Goal: Task Accomplishment & Management: Manage account settings

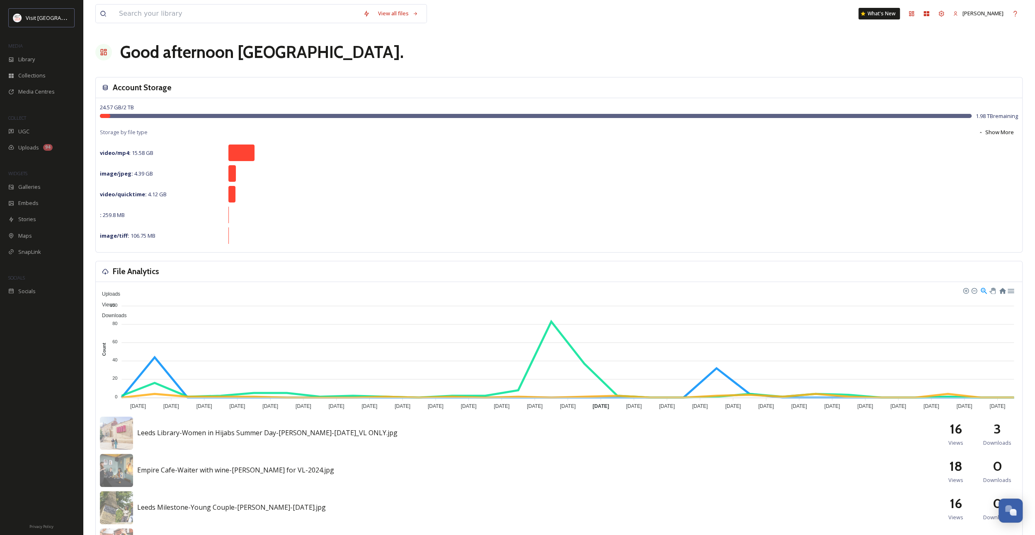
click at [43, 47] on div "MEDIA" at bounding box center [41, 46] width 83 height 11
click at [41, 54] on div "Library" at bounding box center [41, 59] width 83 height 16
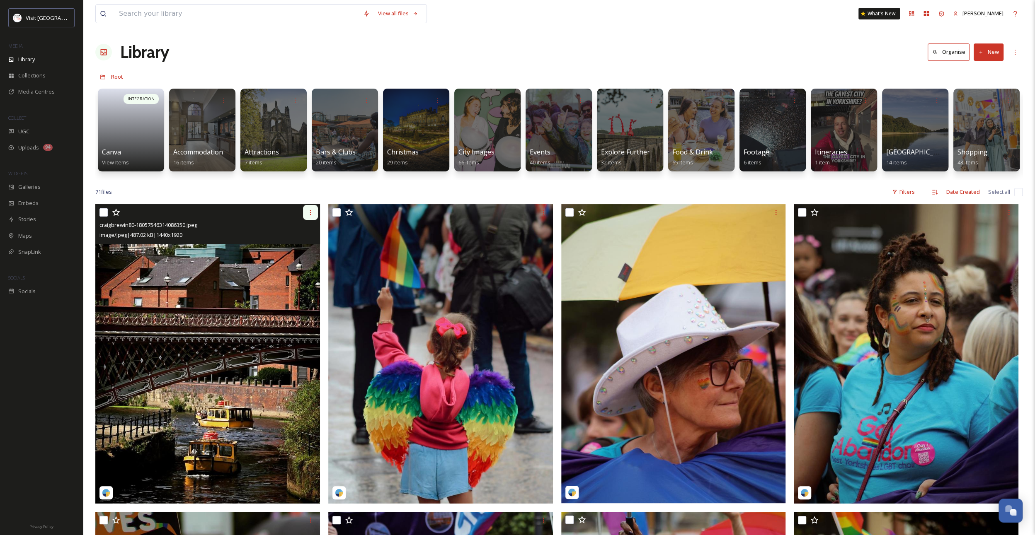
click at [311, 216] on icon at bounding box center [310, 212] width 7 height 7
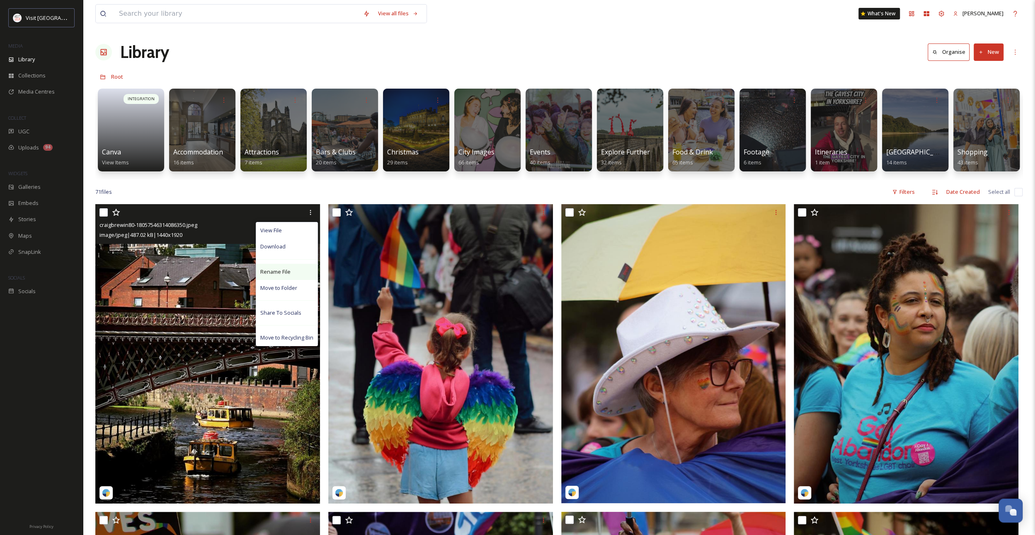
click at [283, 276] on span "Rename File" at bounding box center [275, 272] width 30 height 8
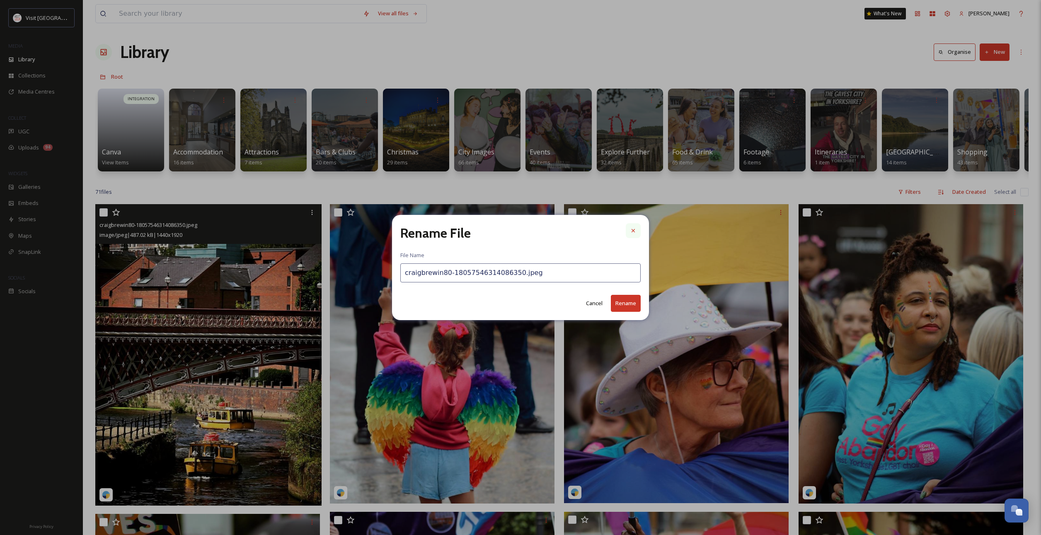
click at [638, 228] on div at bounding box center [633, 230] width 15 height 15
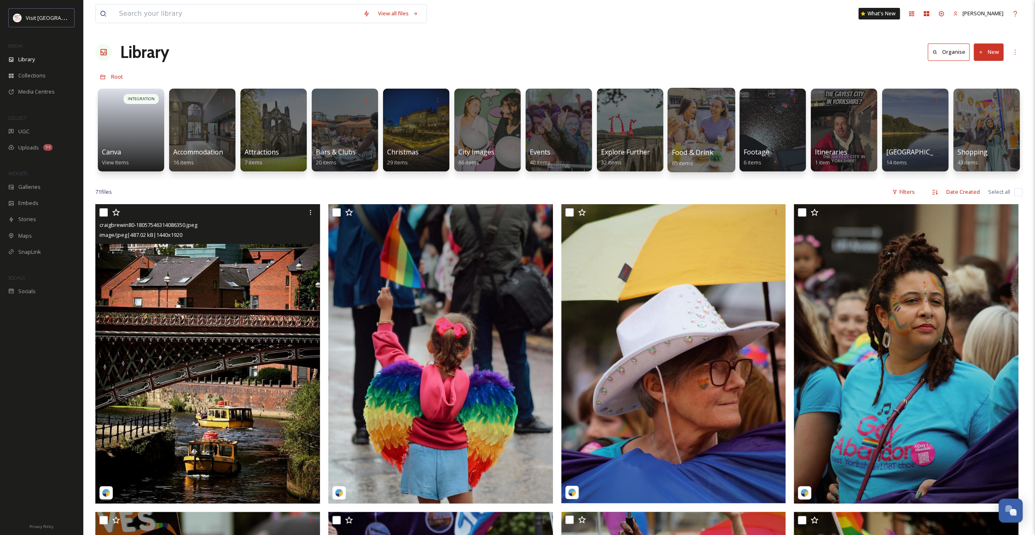
click at [685, 138] on div at bounding box center [701, 130] width 68 height 85
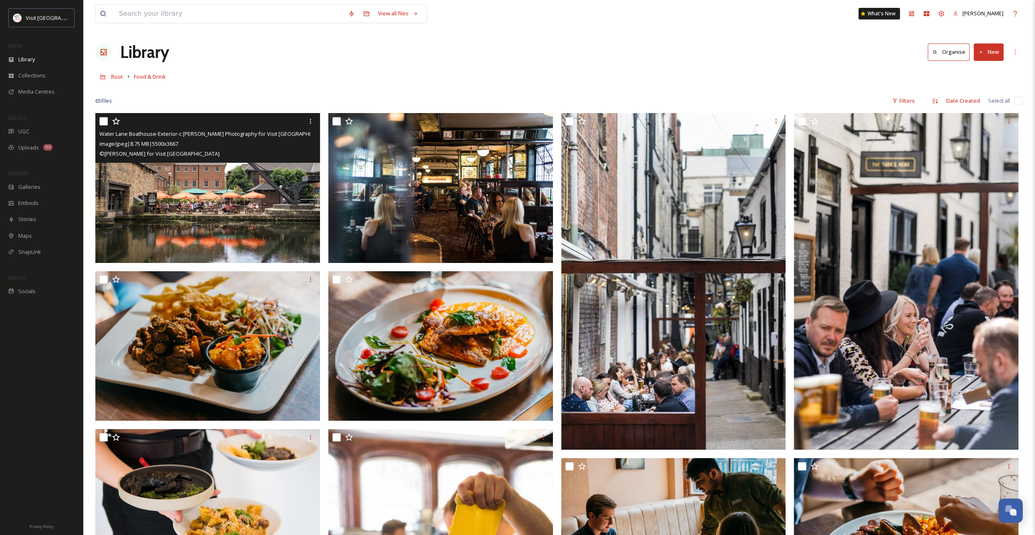
click at [279, 196] on img at bounding box center [207, 188] width 225 height 150
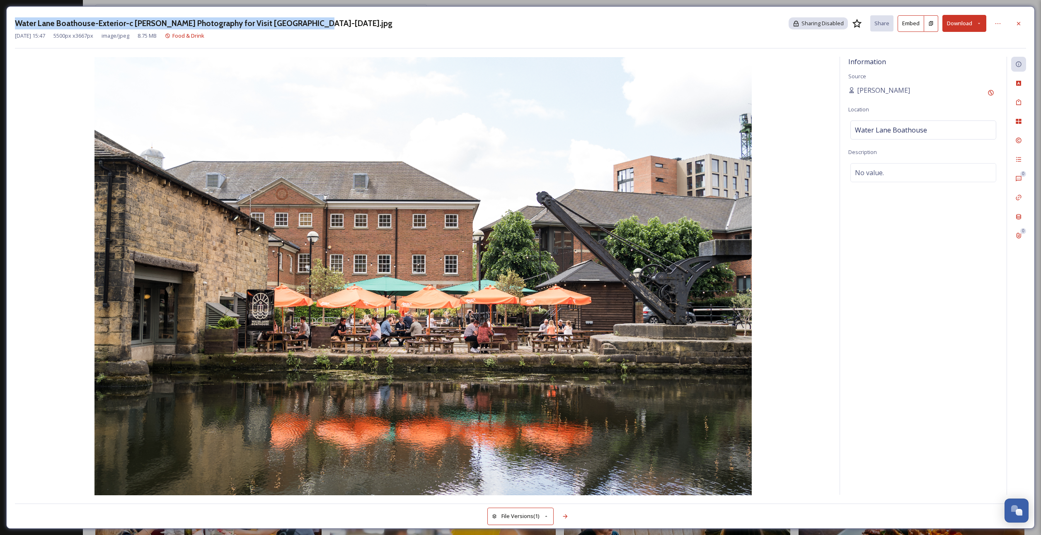
drag, startPoint x: 307, startPoint y: 24, endPoint x: 12, endPoint y: 22, distance: 295.0
click at [12, 22] on div "Water Lane Boathouse-Exterior-c [PERSON_NAME] Photography for Visit [GEOGRAPHIC…" at bounding box center [520, 267] width 1028 height 523
drag, startPoint x: 16, startPoint y: 22, endPoint x: 97, endPoint y: 10, distance: 81.2
copy h3 "Water Lane Boathouse-Exterior-c [PERSON_NAME] Photography for Visit [GEOGRAPHIC…"
click at [1018, 22] on icon at bounding box center [1018, 23] width 3 height 3
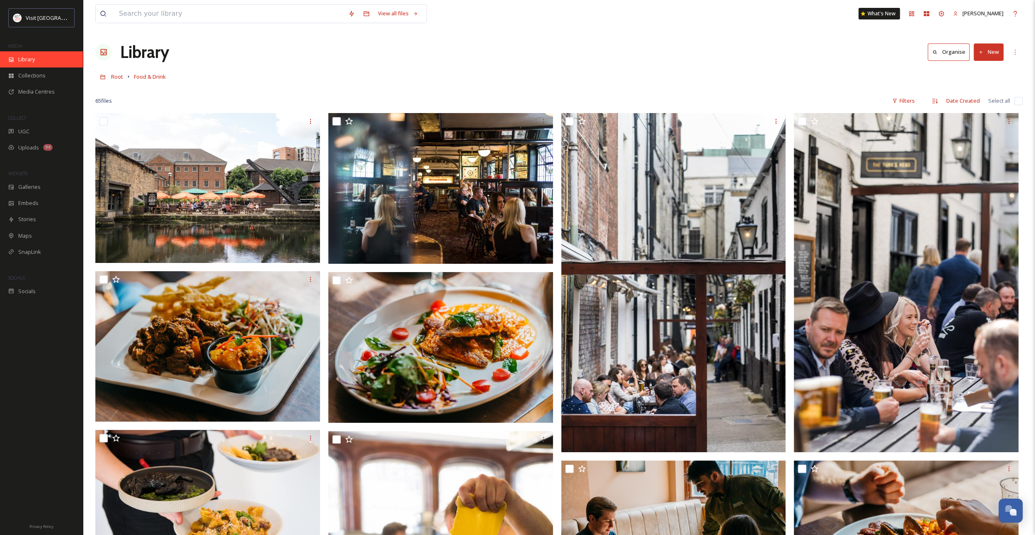
click at [33, 57] on span "Library" at bounding box center [26, 60] width 17 height 8
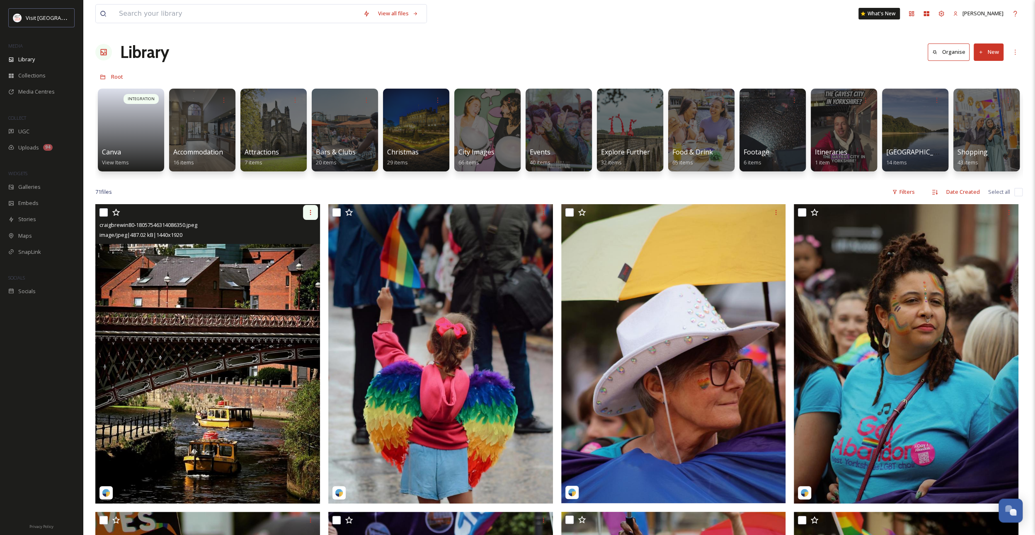
click at [310, 215] on icon at bounding box center [310, 212] width 1 height 5
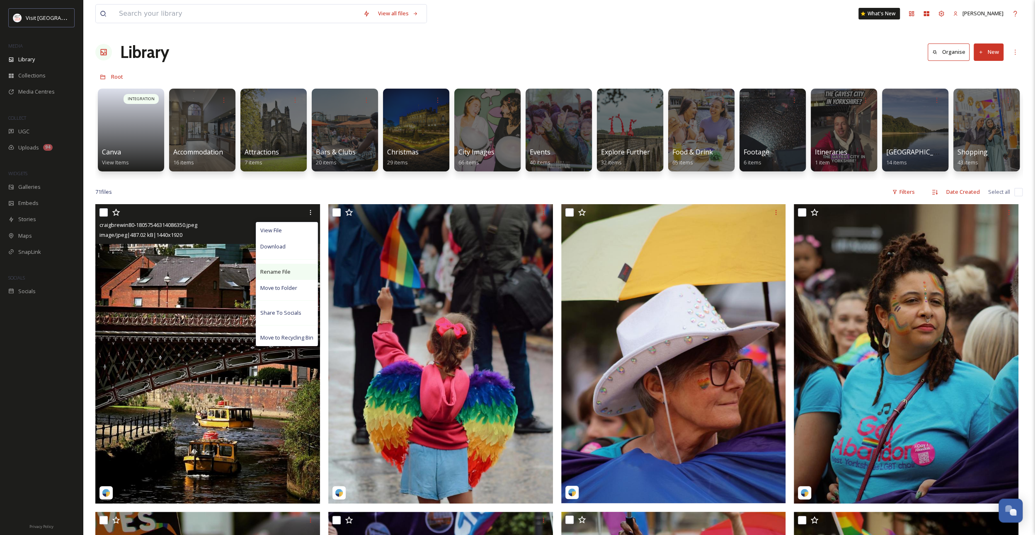
click at [290, 274] on div "Rename File" at bounding box center [286, 272] width 61 height 16
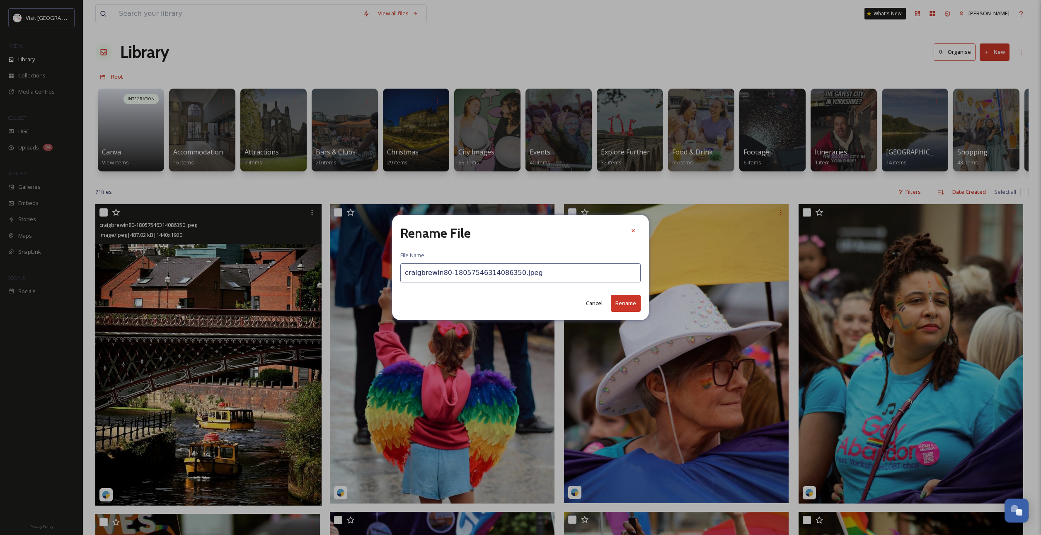
drag, startPoint x: 540, startPoint y: 275, endPoint x: 383, endPoint y: 268, distance: 156.8
click at [383, 268] on div "Rename File File Name craigbrewin80-18057546314086350.jpeg Cancel Rename" at bounding box center [520, 267] width 1041 height 535
paste input "Water Lane Boathouse-Exterior-c [PERSON_NAME] Photography for Visit [DOMAIN_NAM…"
drag, startPoint x: 482, startPoint y: 273, endPoint x: 604, endPoint y: 278, distance: 121.9
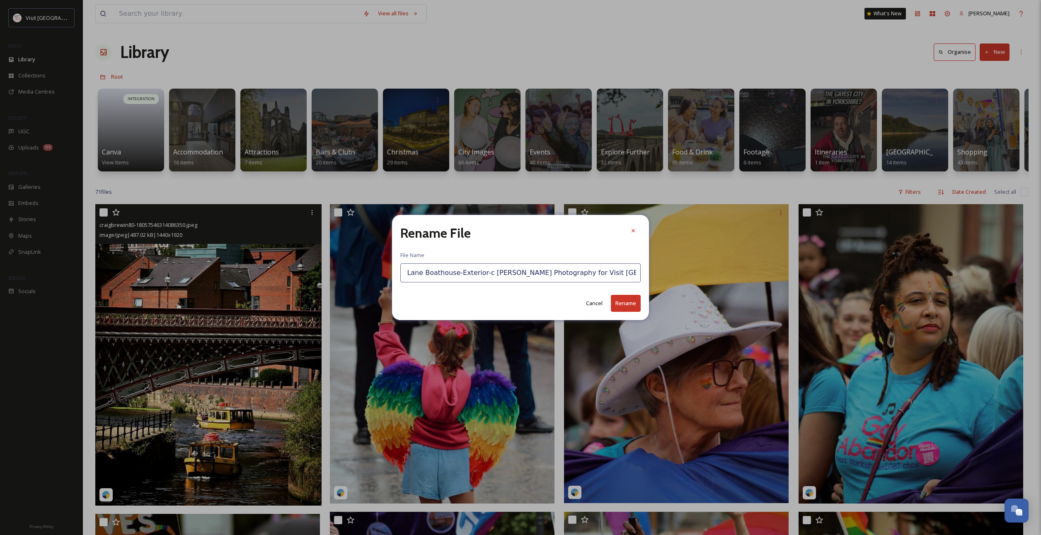
click at [604, 278] on input "Water Lane Boathouse-Exterior-c [PERSON_NAME] Photography for Visit [GEOGRAPHIC…" at bounding box center [520, 273] width 240 height 19
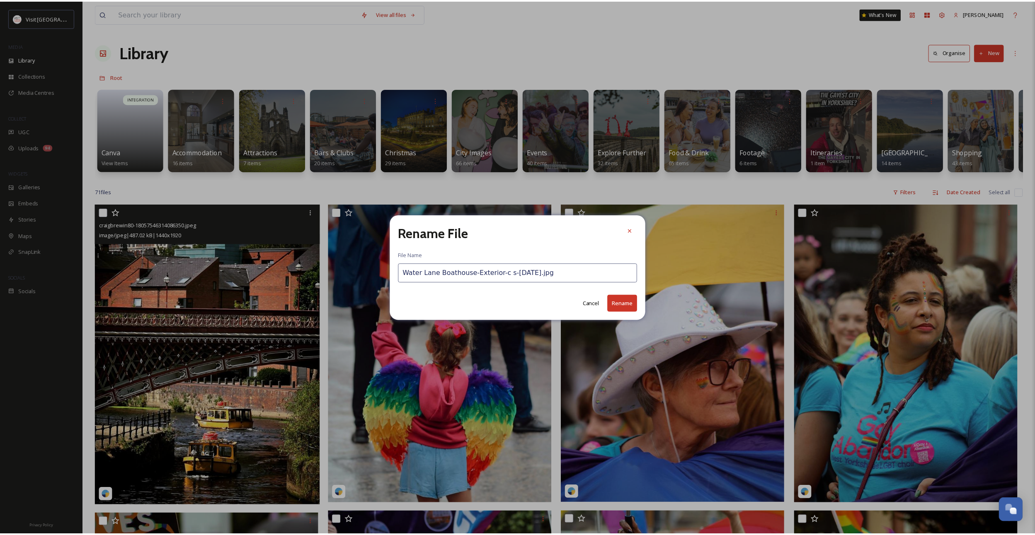
scroll to position [0, 0]
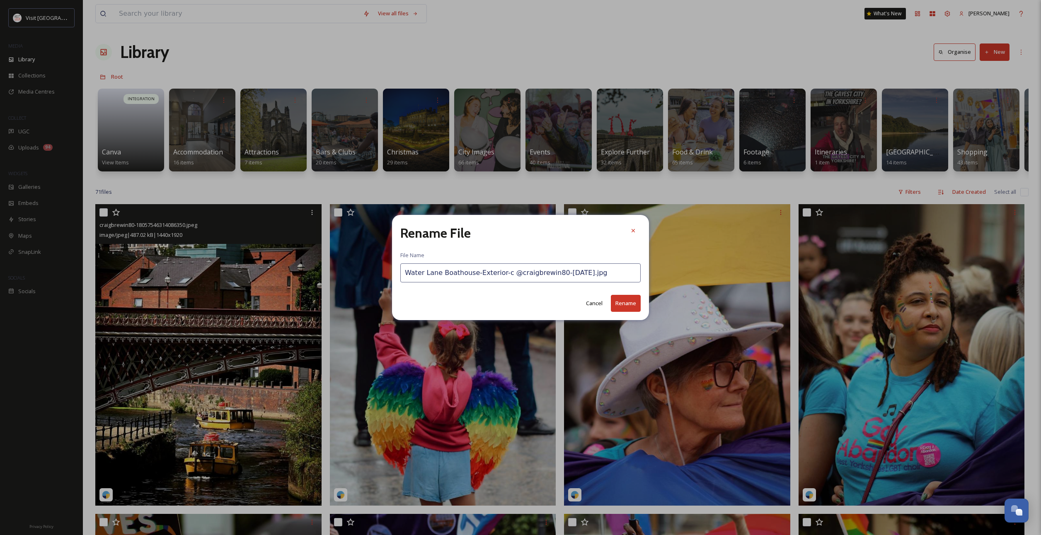
drag, startPoint x: 570, startPoint y: 274, endPoint x: 554, endPoint y: 271, distance: 16.0
click at [554, 271] on input "Water Lane Boathouse-Exterior-c @craigbrewin80-[DATE].jpg" at bounding box center [520, 273] width 240 height 19
drag, startPoint x: 469, startPoint y: 274, endPoint x: 321, endPoint y: 284, distance: 148.7
click at [321, 284] on div "Rename File File Name Water Lane Boathouse-Exterior-c @craigbrewin80-2025.jpg C…" at bounding box center [520, 267] width 1041 height 535
drag, startPoint x: 474, startPoint y: 273, endPoint x: 452, endPoint y: 273, distance: 22.8
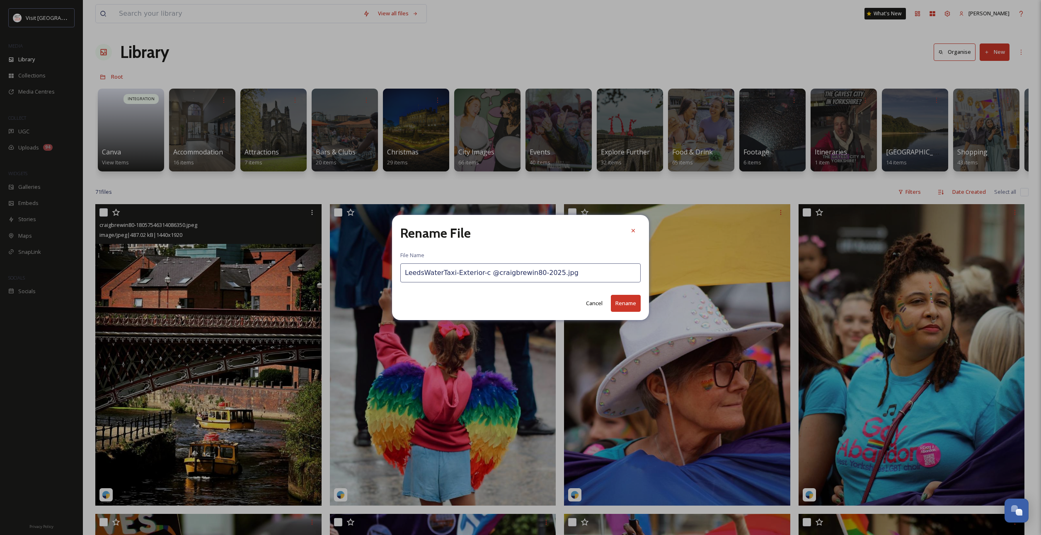
click at [452, 273] on input "LeedsWaterTaxi-Exterior-c @craigbrewin80-2025.jpg" at bounding box center [520, 273] width 240 height 19
drag, startPoint x: 633, startPoint y: 301, endPoint x: 491, endPoint y: 290, distance: 141.8
click at [494, 301] on div "Cancel Rename" at bounding box center [520, 303] width 240 height 17
click at [452, 273] on input "LeedsWaterTaxi-c @craigbrewin80-2025.jpg" at bounding box center [520, 273] width 240 height 19
click at [458, 273] on input "LeedsWaterTaxi-c @craigbrewin80-2025.jpg" at bounding box center [520, 273] width 240 height 19
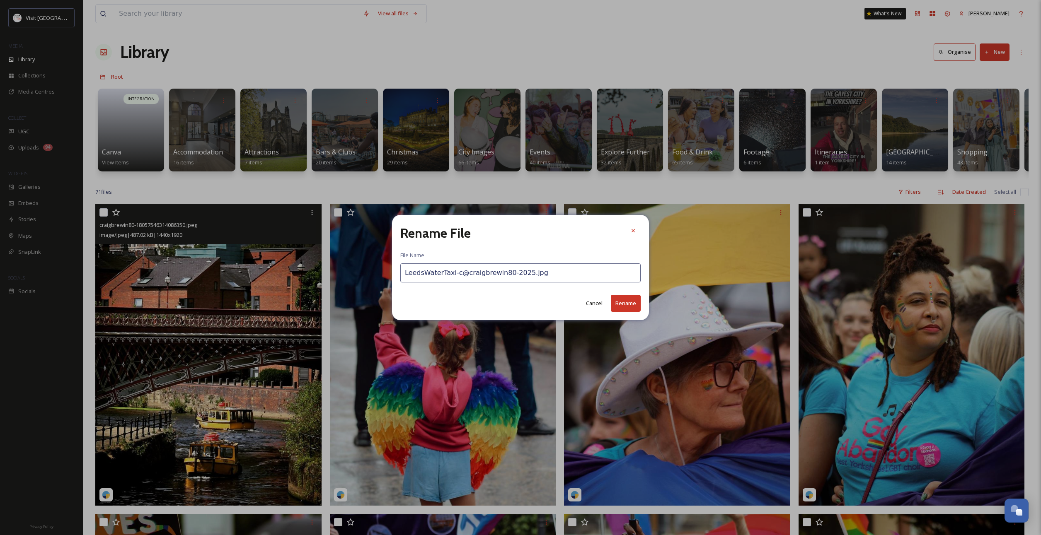
type input "LeedsWaterTaxi-c@craigbrewin80-2025.jpg"
click at [635, 302] on button "Rename" at bounding box center [626, 303] width 30 height 17
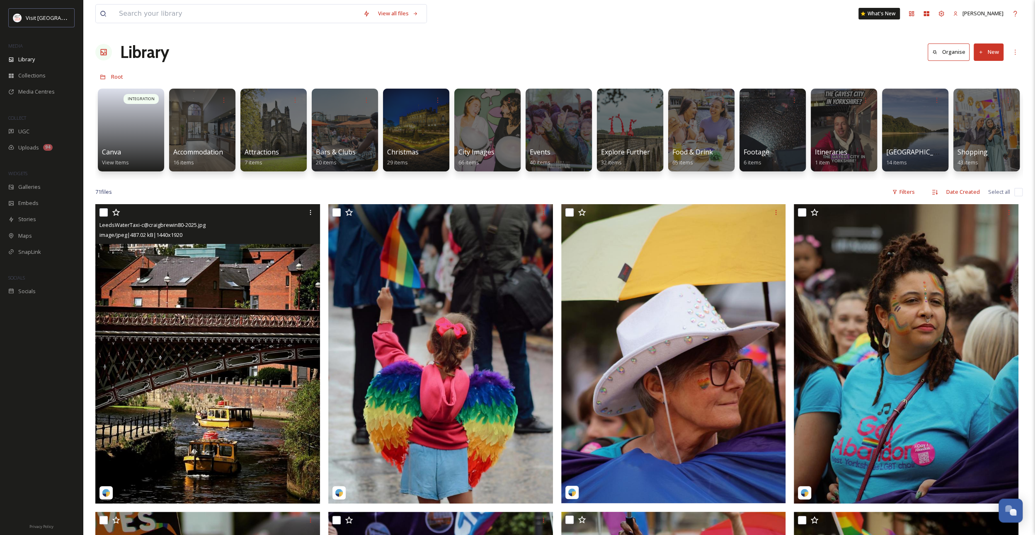
click at [261, 315] on img at bounding box center [207, 353] width 225 height 299
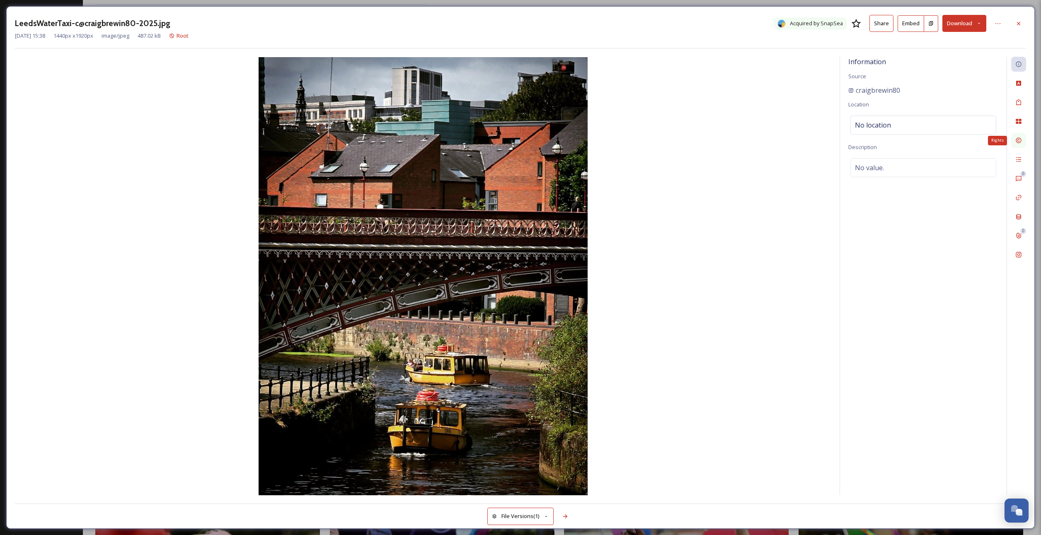
click at [1016, 137] on icon at bounding box center [1018, 140] width 7 height 7
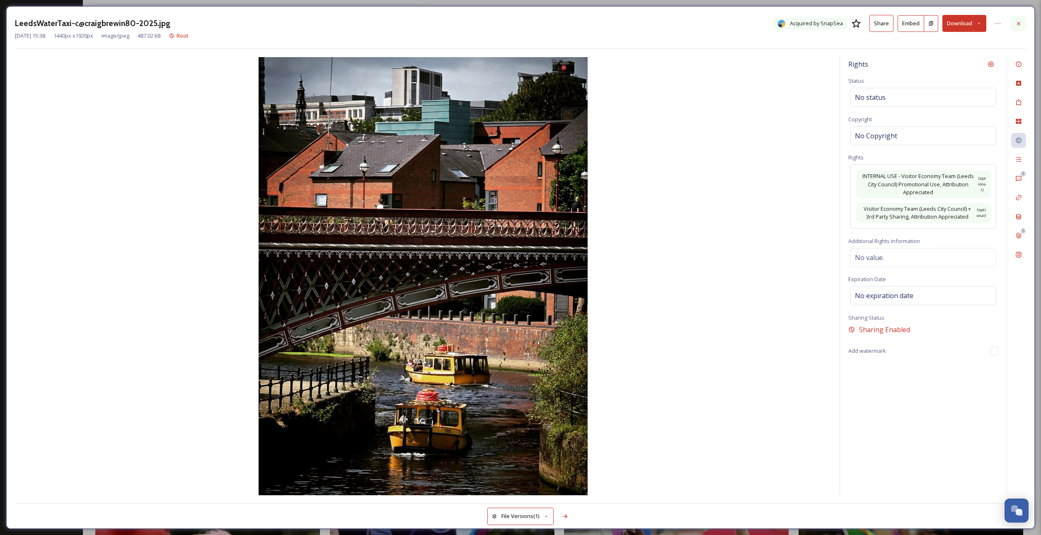
click at [1018, 24] on icon at bounding box center [1018, 23] width 3 height 3
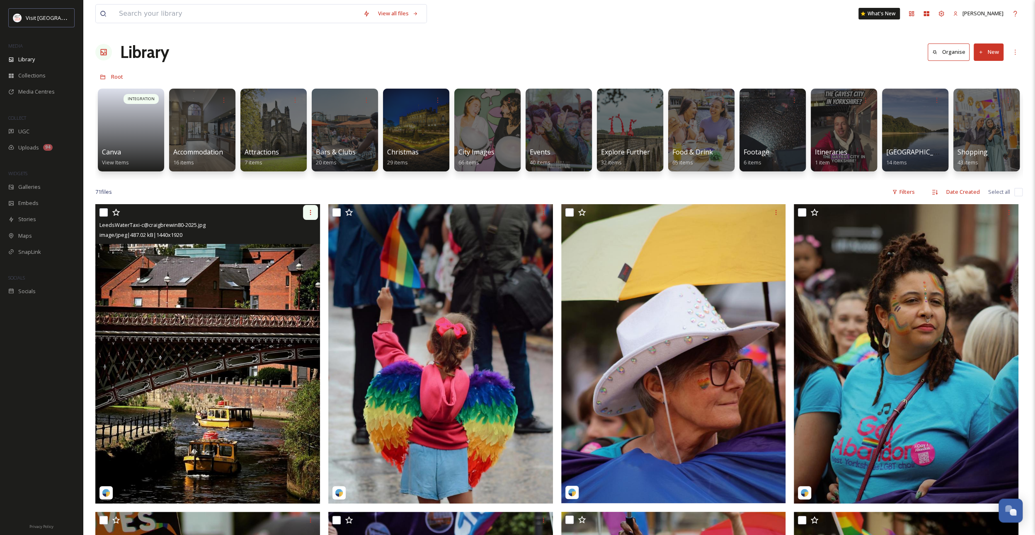
click at [315, 217] on div at bounding box center [310, 212] width 15 height 15
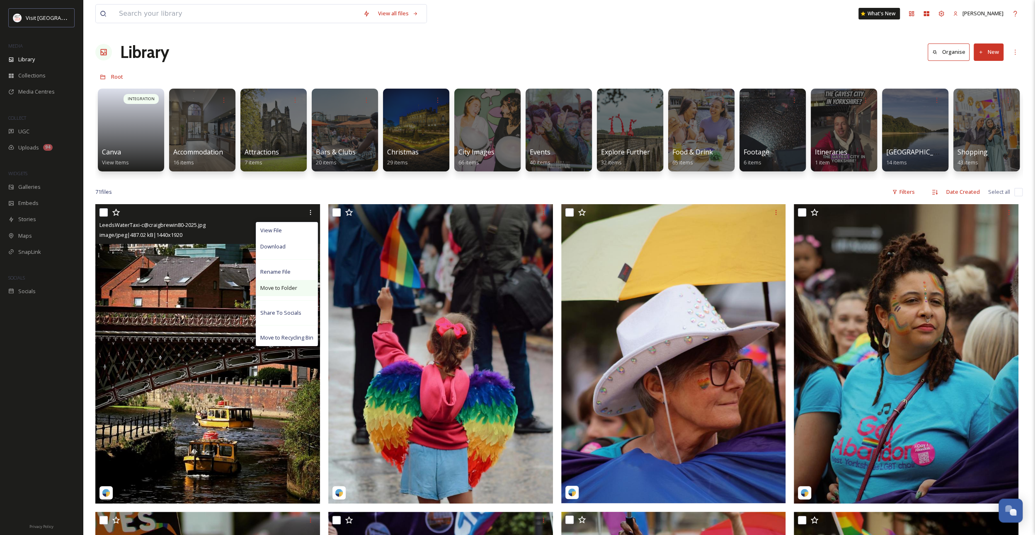
click at [292, 292] on span "Move to Folder" at bounding box center [278, 288] width 37 height 8
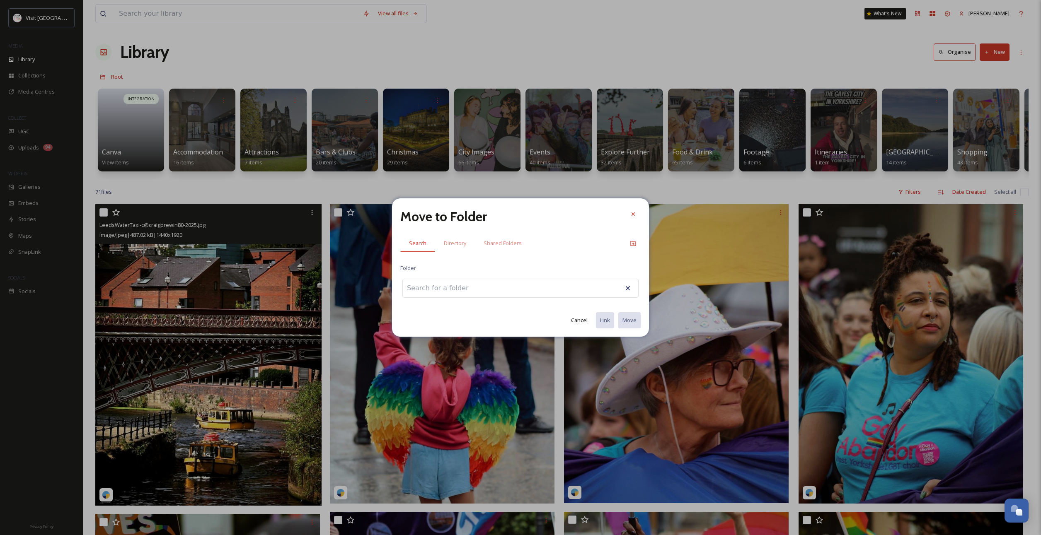
click at [447, 287] on input at bounding box center [448, 288] width 91 height 18
click at [443, 318] on span "UGC - VL USE ONLY" at bounding box center [447, 318] width 47 height 8
type input "UGC - VL USE ONLY"
click at [636, 317] on button "Move" at bounding box center [628, 320] width 23 height 17
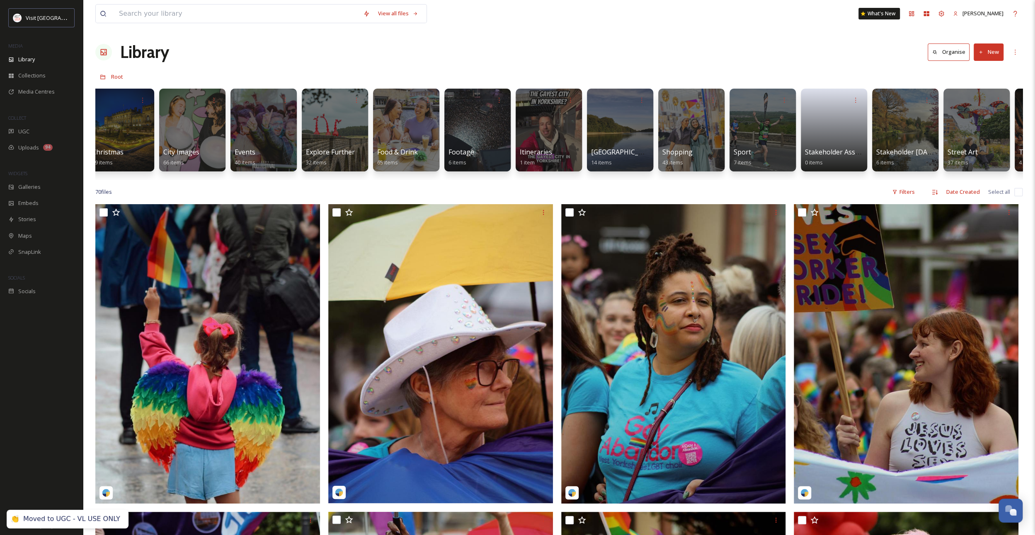
scroll to position [0, 427]
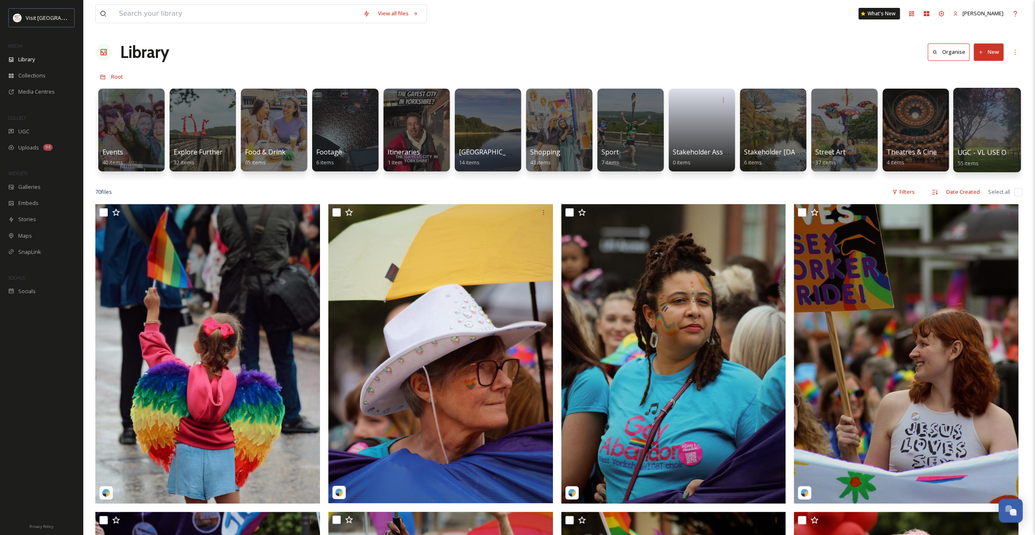
click at [975, 138] on div at bounding box center [987, 130] width 68 height 85
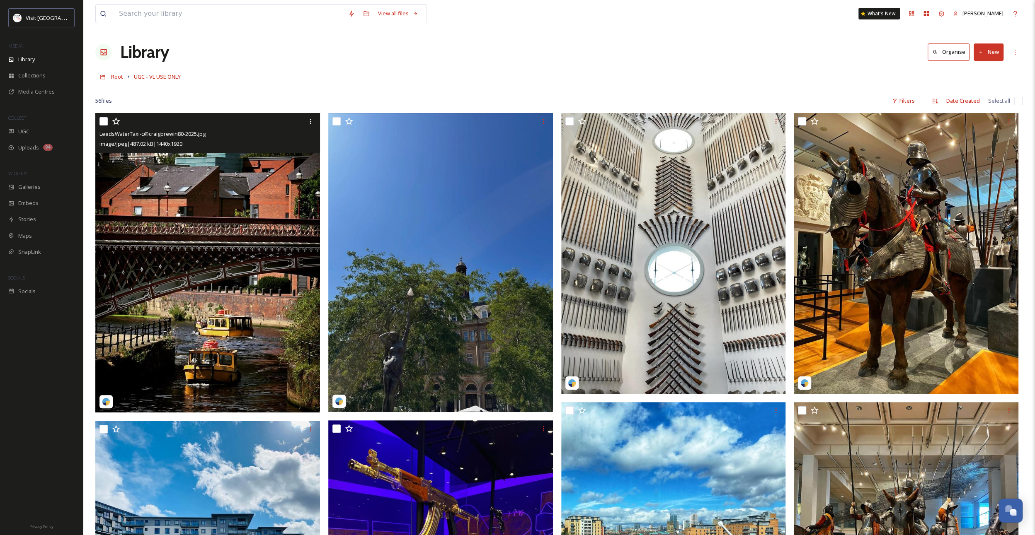
click at [265, 201] on img at bounding box center [207, 262] width 225 height 299
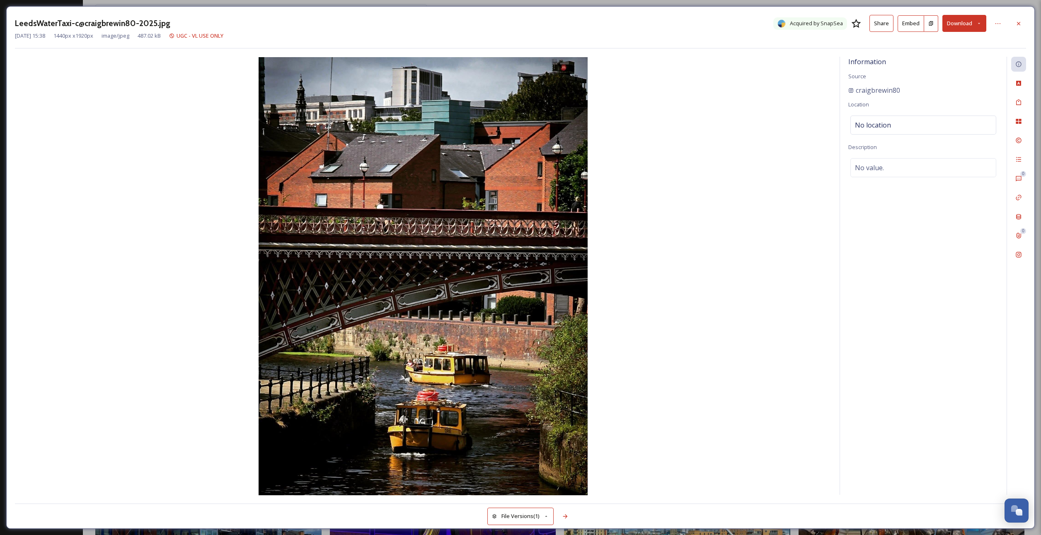
click at [972, 30] on button "Download" at bounding box center [964, 23] width 44 height 17
click at [965, 45] on span "Download Original (1440 x 1920)" at bounding box center [942, 43] width 78 height 8
